Goal: Information Seeking & Learning: Learn about a topic

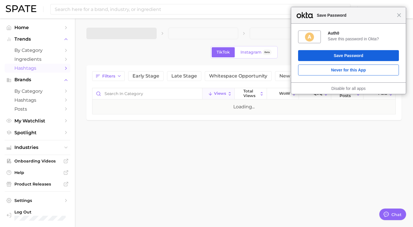
type textarea "x"
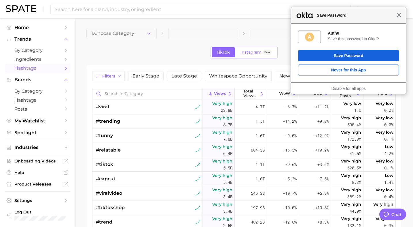
click at [398, 15] on span "Close" at bounding box center [399, 15] width 4 height 4
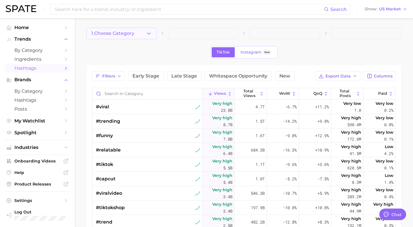
click at [149, 35] on icon "button" at bounding box center [149, 34] width 6 height 6
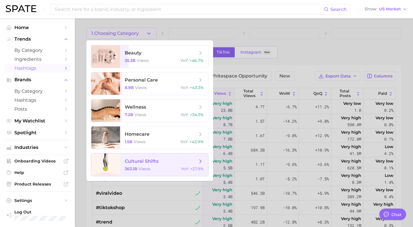
click at [142, 166] on span "cultural shifts 363.1b views YoY : +27.9%" at bounding box center [164, 164] width 88 height 22
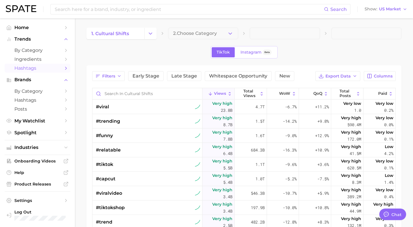
click at [223, 33] on button "2. Choose Category" at bounding box center [203, 34] width 70 height 12
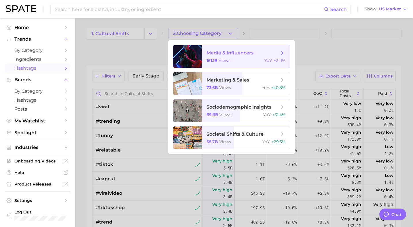
click at [219, 52] on span "media & influencers" at bounding box center [229, 52] width 47 height 5
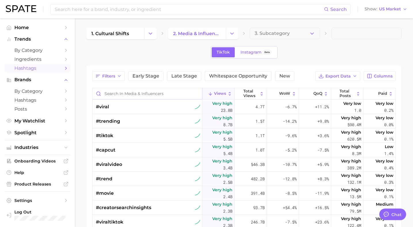
click at [133, 92] on input "Search in media & influencers" at bounding box center [147, 93] width 110 height 11
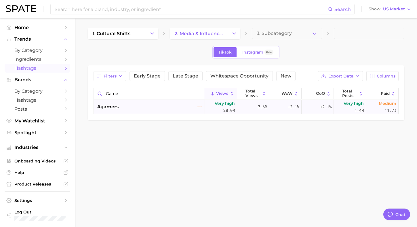
type input "game"
click at [144, 107] on div "#gamers" at bounding box center [149, 107] width 105 height 14
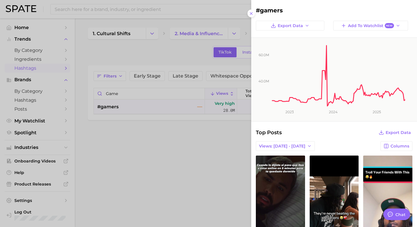
click at [77, 11] on div at bounding box center [208, 113] width 417 height 227
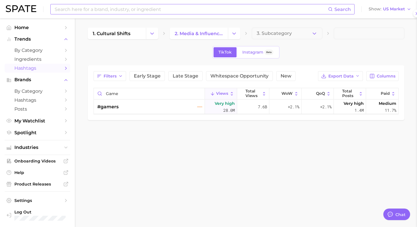
click at [81, 10] on input at bounding box center [191, 9] width 274 height 10
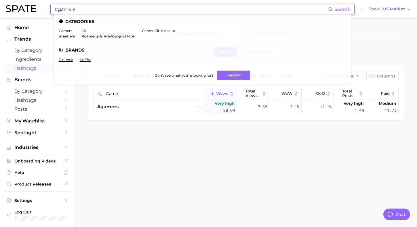
type input "#gamers"
click at [84, 30] on link "girl" at bounding box center [84, 31] width 6 height 4
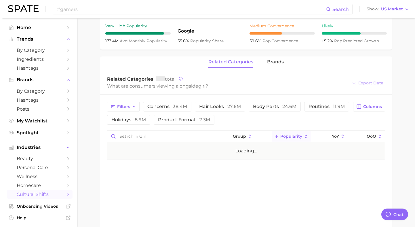
scroll to position [230, 0]
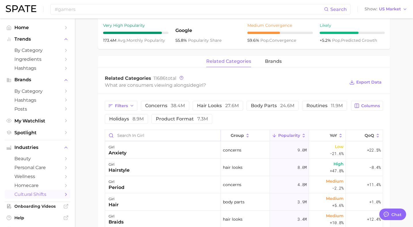
click at [157, 130] on input "Search in girl" at bounding box center [162, 135] width 115 height 11
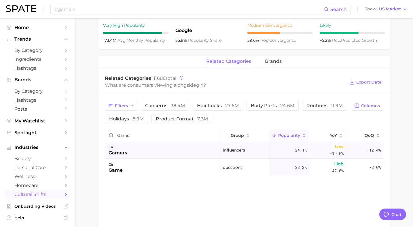
click at [151, 147] on div "girl gamers" at bounding box center [163, 149] width 116 height 17
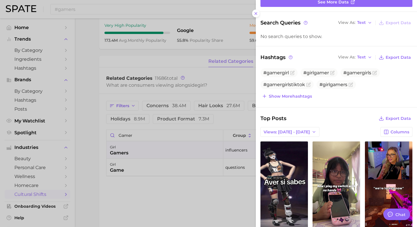
scroll to position [0, 0]
click at [286, 96] on span "Show more hashtags" at bounding box center [290, 96] width 43 height 5
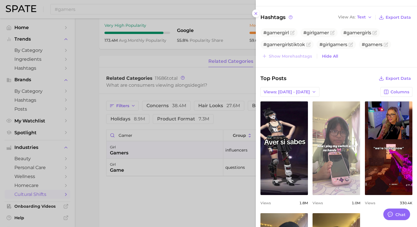
scroll to position [119, 0]
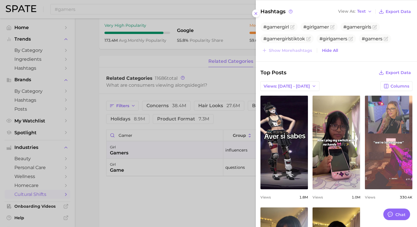
click at [388, 149] on link "view post on TikTok" at bounding box center [389, 143] width 48 height 94
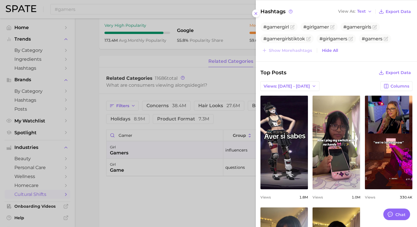
click at [143, 69] on div at bounding box center [208, 113] width 417 height 227
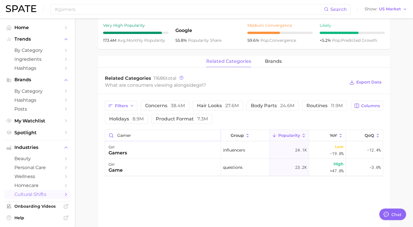
click at [138, 130] on input "gamer" at bounding box center [162, 135] width 115 height 11
type input "g"
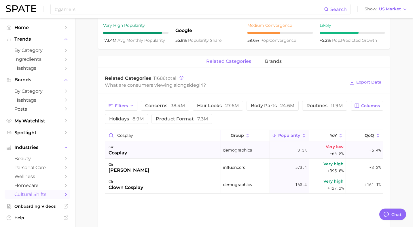
type input "cosplay"
click at [142, 149] on div "girl cosplay" at bounding box center [163, 149] width 116 height 17
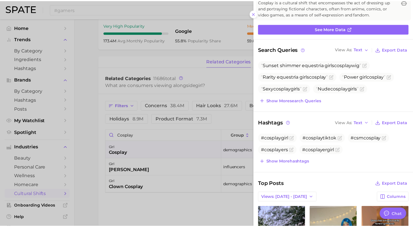
scroll to position [0, 0]
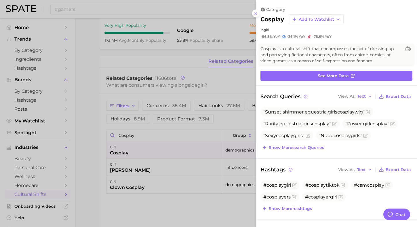
click at [187, 117] on div at bounding box center [208, 113] width 417 height 227
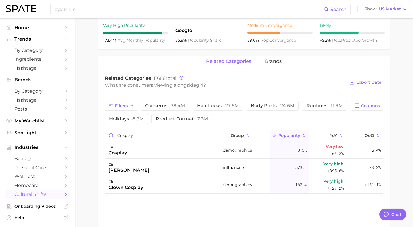
drag, startPoint x: 145, startPoint y: 132, endPoint x: 109, endPoint y: 131, distance: 35.7
click at [109, 131] on input "cosplay" at bounding box center [162, 135] width 115 height 11
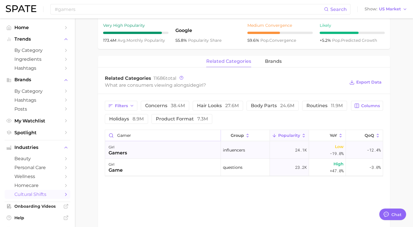
type input "gamer"
click at [160, 146] on div "girl gamers" at bounding box center [163, 149] width 116 height 17
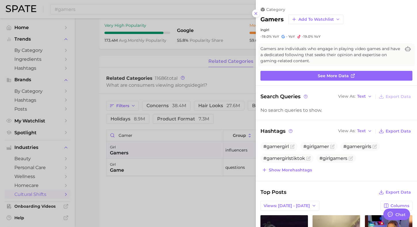
click at [158, 160] on div at bounding box center [208, 113] width 417 height 227
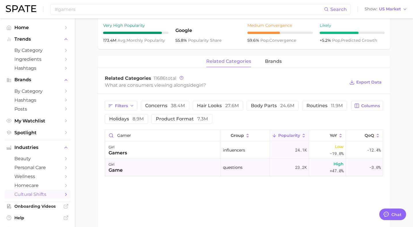
click at [156, 164] on div "girl game" at bounding box center [163, 167] width 116 height 17
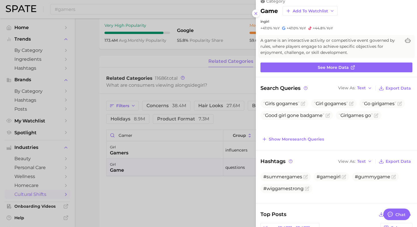
scroll to position [9, 0]
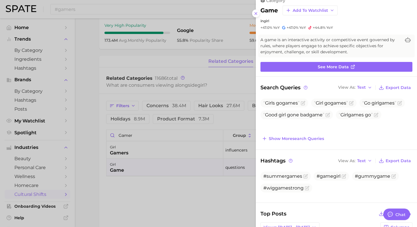
click at [151, 143] on div at bounding box center [208, 113] width 417 height 227
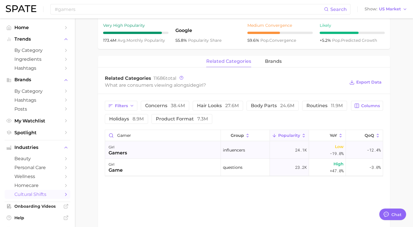
click at [151, 151] on div "girl gamers" at bounding box center [163, 149] width 116 height 17
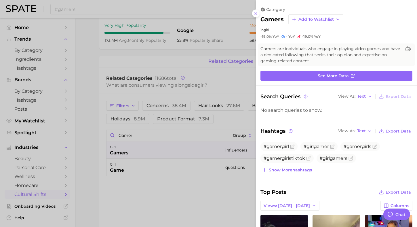
scroll to position [0, 0]
click at [295, 168] on span "Show more hashtags" at bounding box center [290, 170] width 43 height 5
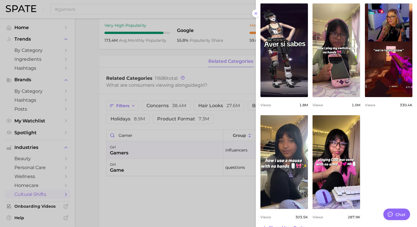
scroll to position [223, 0]
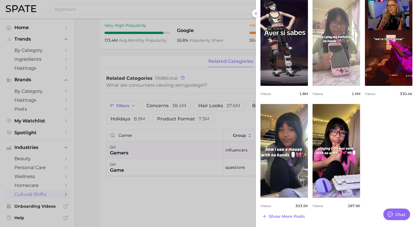
click at [327, 63] on link "view post on TikTok" at bounding box center [337, 39] width 48 height 94
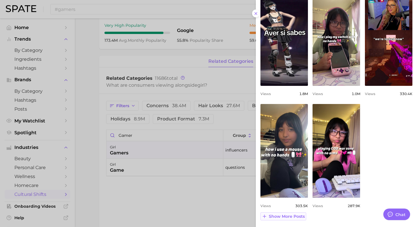
click at [284, 216] on span "Show more posts" at bounding box center [287, 216] width 36 height 5
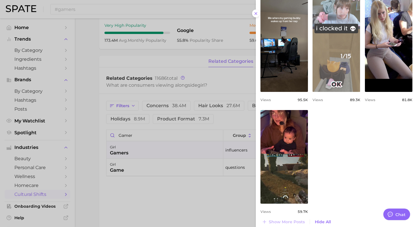
scroll to position [442, 0]
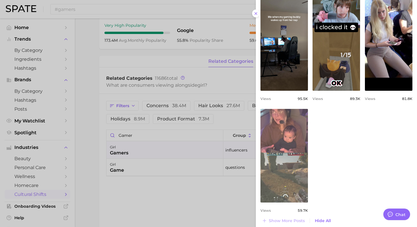
click at [274, 141] on link "view post on TikTok" at bounding box center [285, 156] width 48 height 94
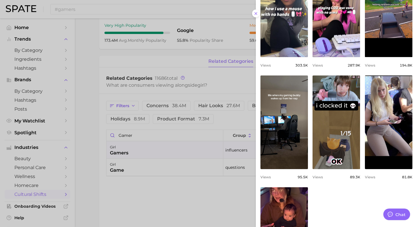
scroll to position [357, 0]
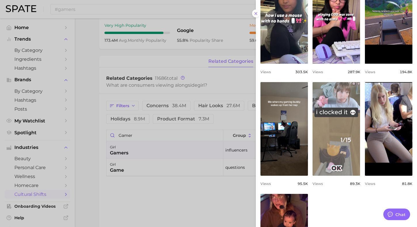
click at [328, 131] on link "view post on TikTok" at bounding box center [337, 129] width 48 height 94
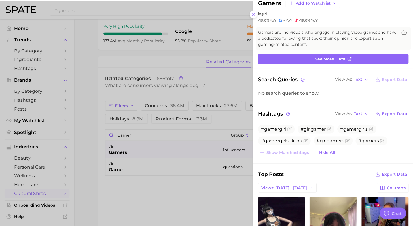
scroll to position [0, 0]
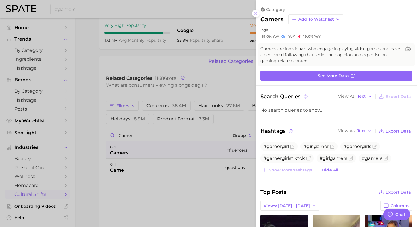
click at [97, 52] on div at bounding box center [208, 113] width 417 height 227
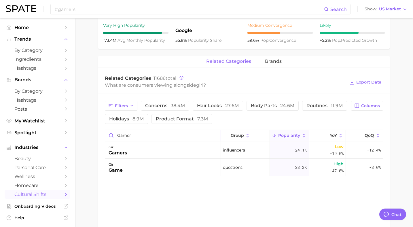
drag, startPoint x: 139, startPoint y: 126, endPoint x: 127, endPoint y: 129, distance: 13.1
click at [126, 130] on input "gamer" at bounding box center [162, 135] width 115 height 11
drag, startPoint x: 134, startPoint y: 130, endPoint x: 118, endPoint y: 130, distance: 16.1
click at [118, 130] on input "gamer" at bounding box center [162, 135] width 115 height 11
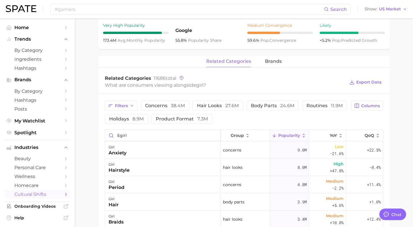
type input "egirl"
